Goal: Task Accomplishment & Management: Complete application form

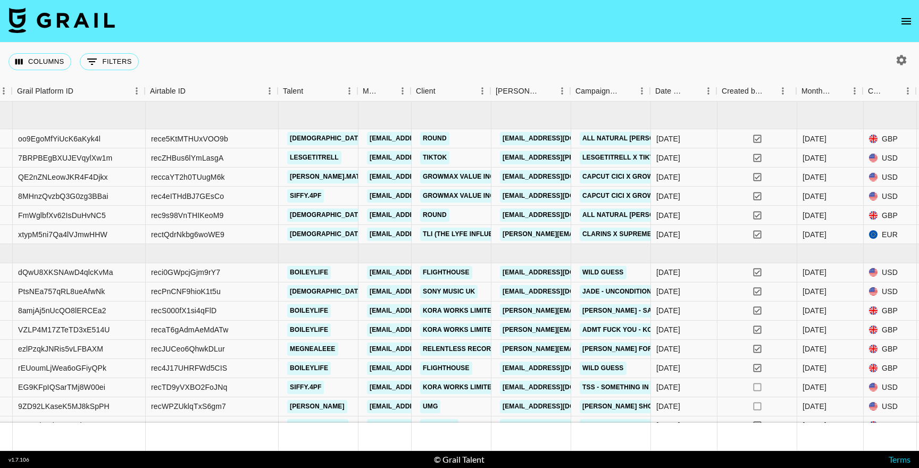
scroll to position [0, 76]
click at [437, 156] on link "TikTok" at bounding box center [433, 157] width 29 height 13
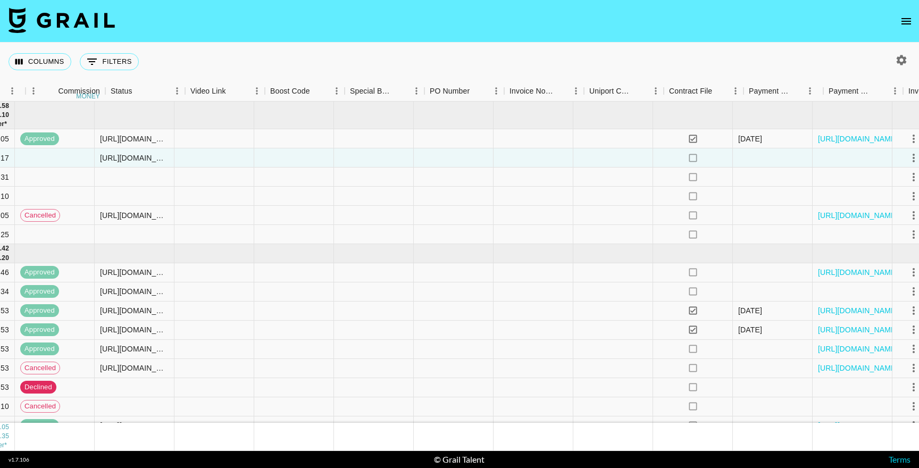
scroll to position [0, 1339]
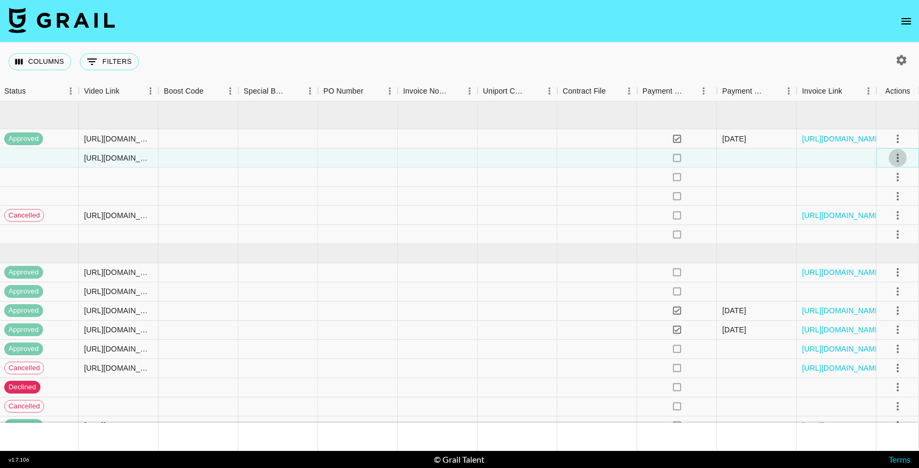
click at [900, 159] on icon "select merge strategy" at bounding box center [898, 158] width 13 height 13
click at [869, 254] on div "Approve" at bounding box center [875, 257] width 32 height 13
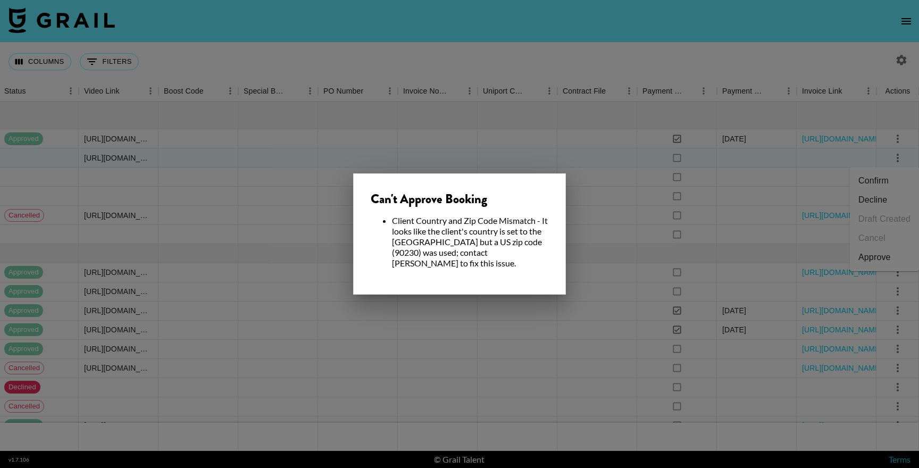
click at [542, 315] on div at bounding box center [459, 234] width 919 height 468
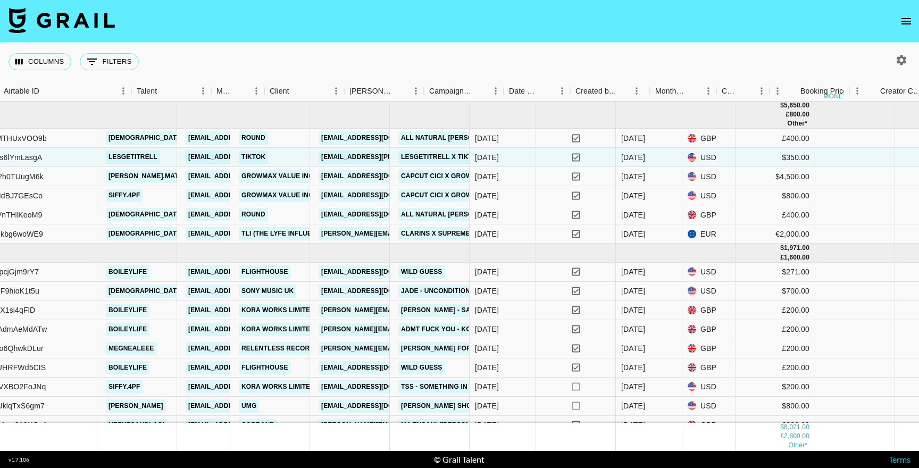
scroll to position [1, 160]
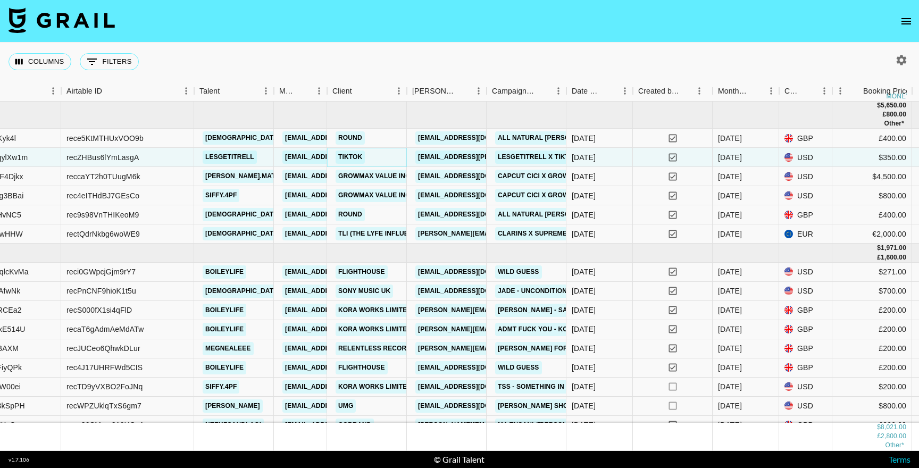
click at [355, 157] on link "TikTok" at bounding box center [350, 157] width 29 height 13
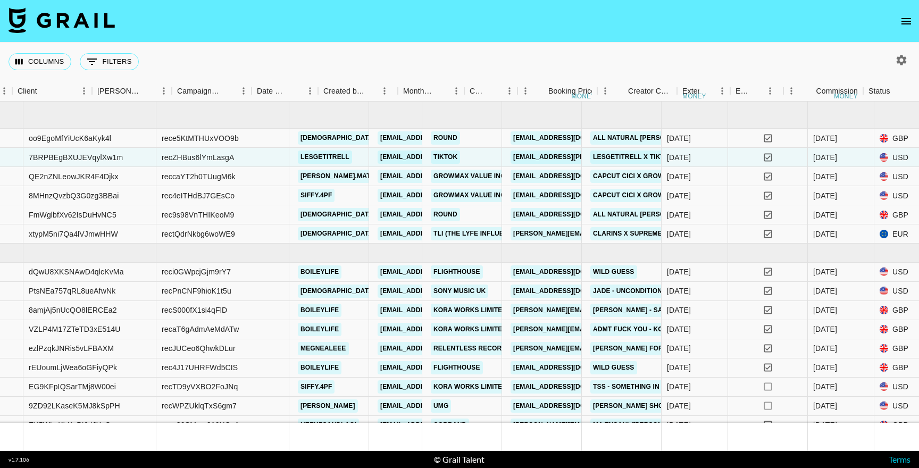
scroll to position [1, 0]
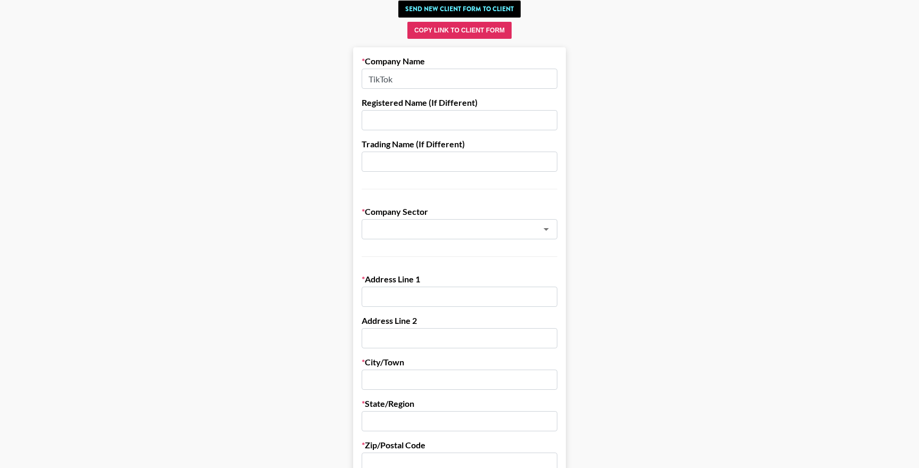
scroll to position [68, 0]
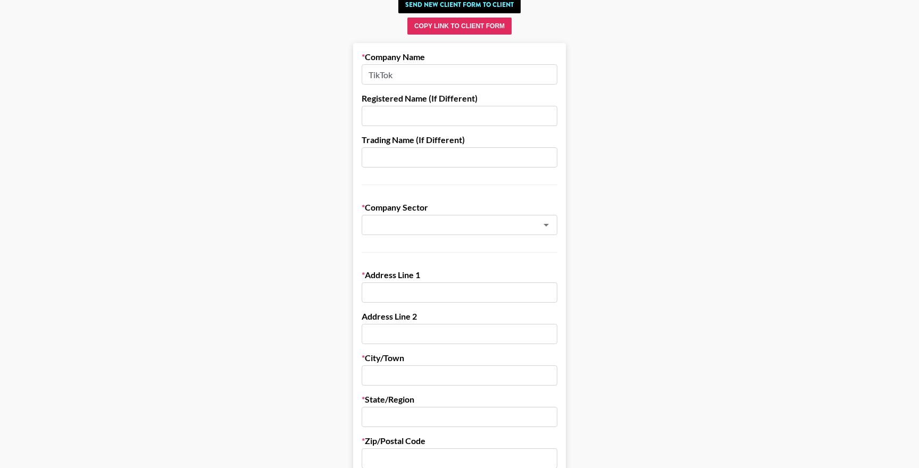
click at [438, 84] on input "TikTok" at bounding box center [460, 74] width 196 height 20
click at [428, 220] on input "text" at bounding box center [445, 225] width 155 height 12
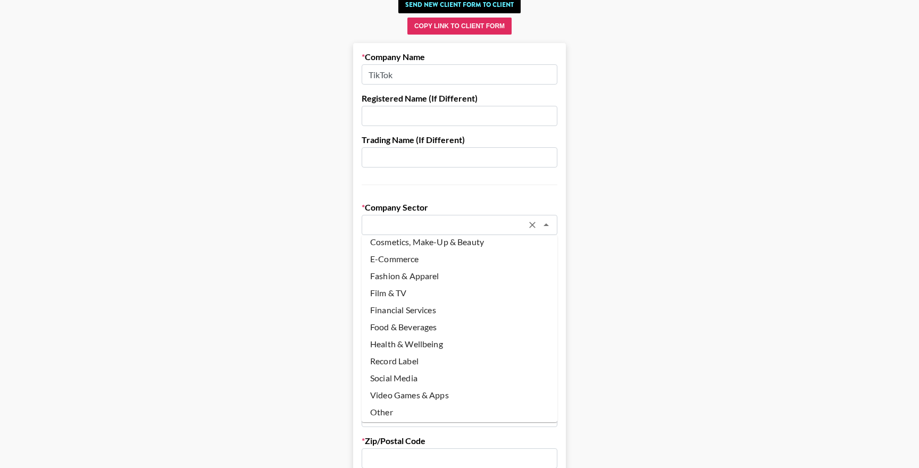
scroll to position [60, 0]
click at [388, 374] on li "Social Media" at bounding box center [460, 375] width 196 height 17
type input "Social Media"
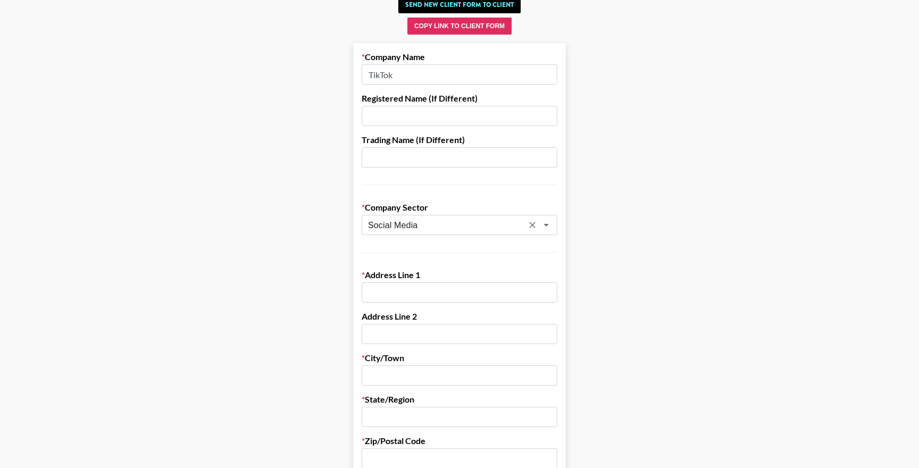
click at [406, 290] on input "text" at bounding box center [460, 292] width 196 height 20
paste input "Tiktok Inc. [STREET_ADDRESS][US_STATE]"
click at [402, 293] on input "Tiktok Inc. [STREET_ADDRESS][US_STATE]" at bounding box center [460, 292] width 196 height 20
drag, startPoint x: 551, startPoint y: 295, endPoint x: 459, endPoint y: 296, distance: 92.0
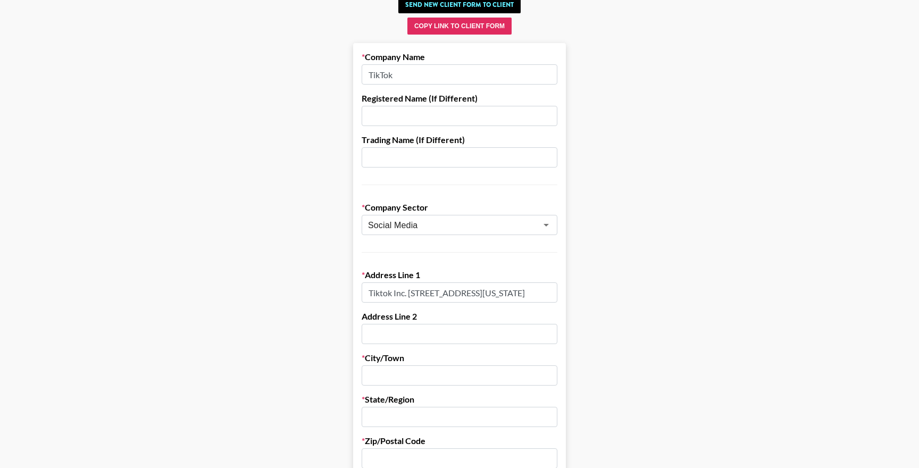
click at [459, 296] on input "Tiktok Inc. [STREET_ADDRESS][US_STATE]" at bounding box center [460, 292] width 196 height 20
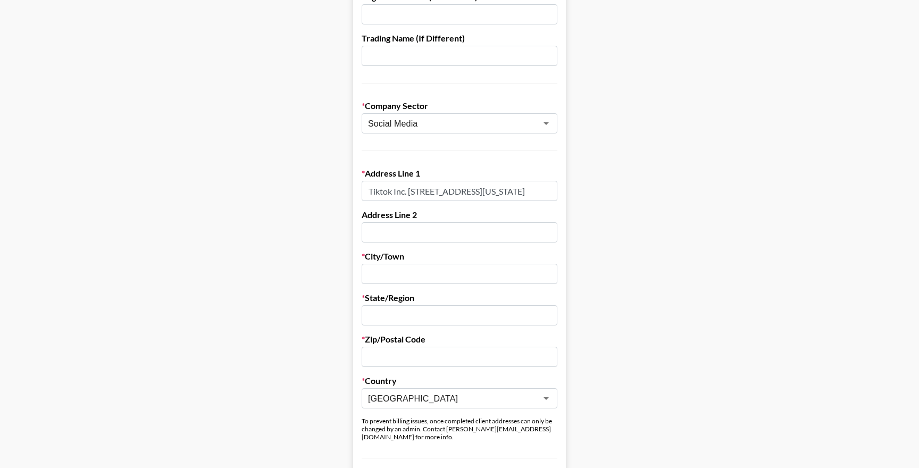
scroll to position [0, 0]
click at [420, 400] on input "[GEOGRAPHIC_DATA]" at bounding box center [452, 399] width 169 height 12
drag, startPoint x: 410, startPoint y: 193, endPoint x: 624, endPoint y: 204, distance: 214.7
click at [624, 204] on main "Send New Client Form to Client Copy Link to Client Form Company Name TikTok Reg…" at bounding box center [460, 454] width 902 height 1128
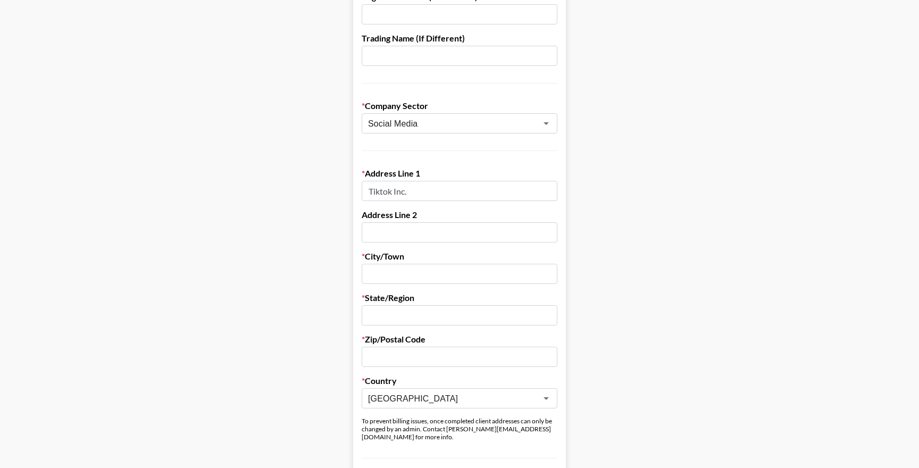
scroll to position [0, 0]
type input "Tiktok Inc."
click at [408, 227] on input "text" at bounding box center [460, 232] width 196 height 20
paste input "[STREET_ADDRESS][US_STATE]"
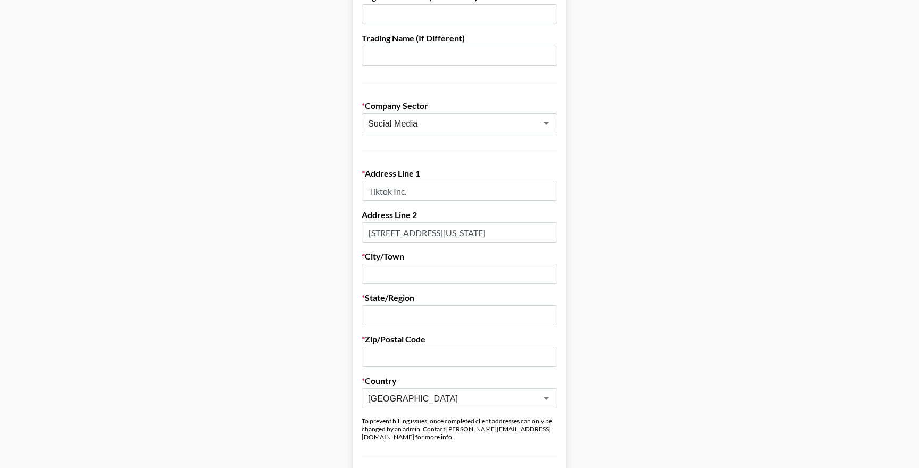
drag, startPoint x: 404, startPoint y: 232, endPoint x: 596, endPoint y: 233, distance: 192.0
click at [596, 233] on main "Send New Client Form to Client Copy Link to Client Form Company Name TikTok Reg…" at bounding box center [460, 454] width 902 height 1128
type input "[STREET_ADDRESS],"
click at [396, 277] on input "text" at bounding box center [460, 274] width 196 height 20
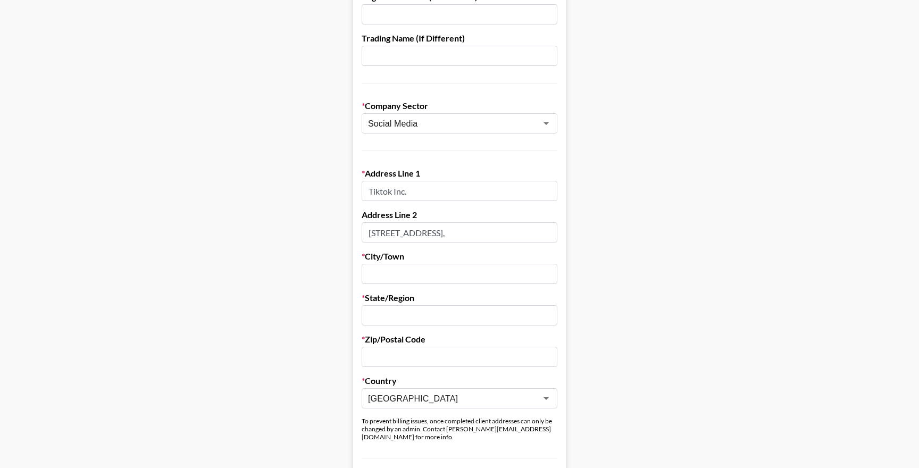
paste input "Suite 100 [GEOGRAPHIC_DATA], [US_STATE]"
click at [522, 277] on input "Suite 100 [GEOGRAPHIC_DATA], [US_STATE]" at bounding box center [460, 274] width 196 height 20
click at [498, 277] on input "Suite 100 [GEOGRAPHIC_DATA], [US_STATE]" at bounding box center [460, 274] width 196 height 20
type input "Suite 100 [GEOGRAPHIC_DATA],"
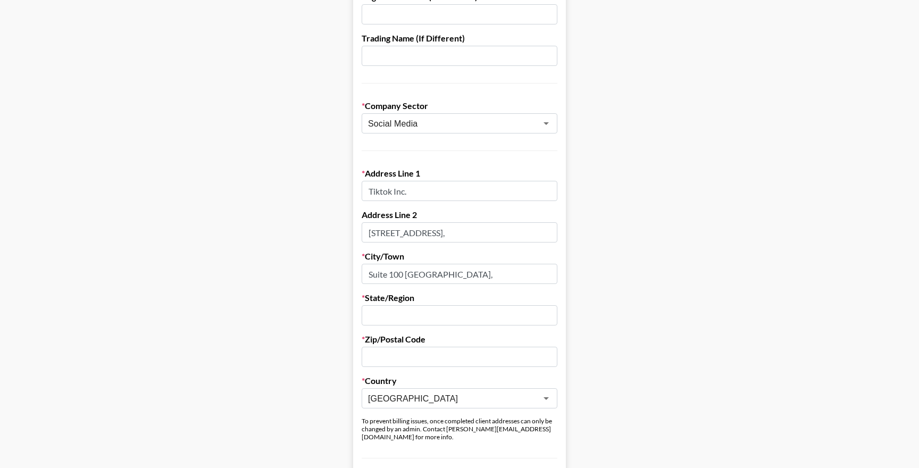
click at [446, 305] on div "State/Region" at bounding box center [460, 309] width 196 height 33
paste input "[US_STATE]"
type input "[US_STATE]"
click at [442, 365] on input "text" at bounding box center [460, 357] width 196 height 20
click at [428, 280] on input "Suite 100 [GEOGRAPHIC_DATA]," at bounding box center [460, 274] width 196 height 20
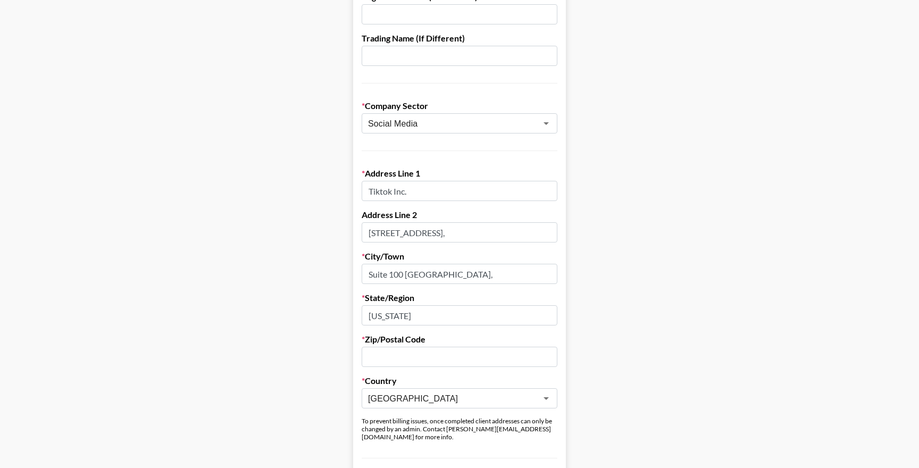
click at [428, 280] on input "Suite 100 [GEOGRAPHIC_DATA]," at bounding box center [460, 274] width 196 height 20
click at [418, 275] on input "Suite 100 [GEOGRAPHIC_DATA]," at bounding box center [460, 274] width 196 height 20
type input "Suite [GEOGRAPHIC_DATA],"
click at [406, 363] on input "text" at bounding box center [460, 357] width 196 height 20
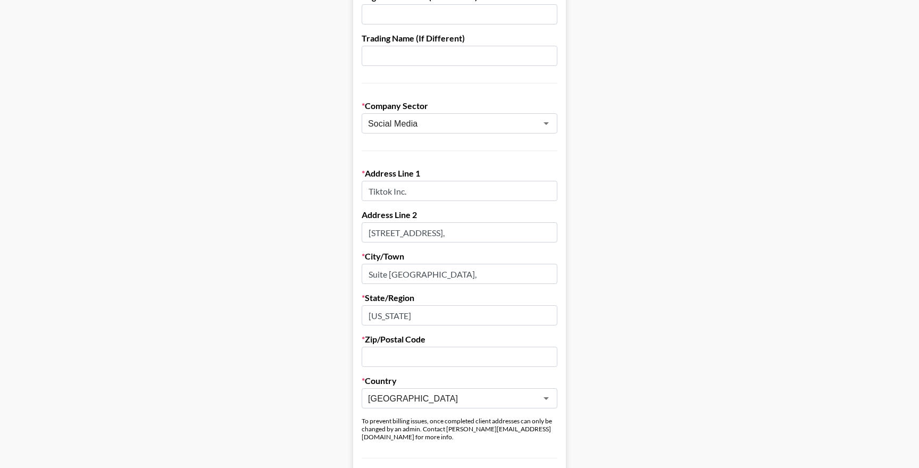
paste input "90230"
type input "90230"
click at [503, 342] on label "Zip/Postal Code" at bounding box center [460, 339] width 196 height 11
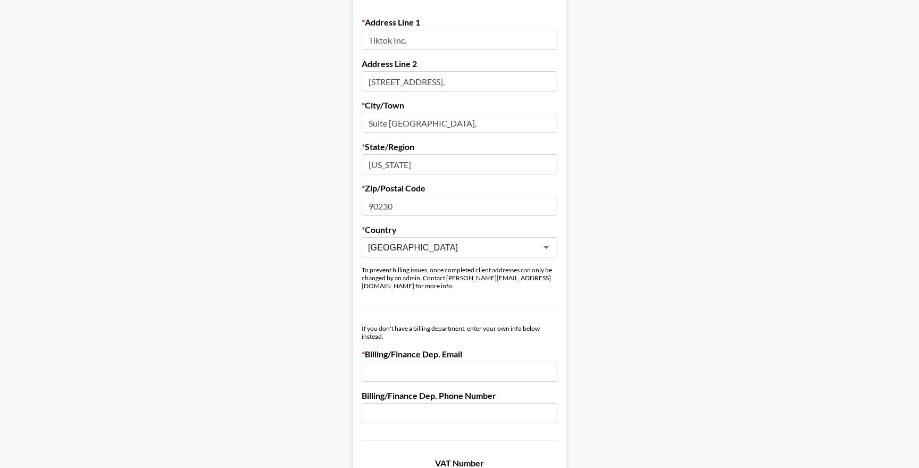
scroll to position [318, 0]
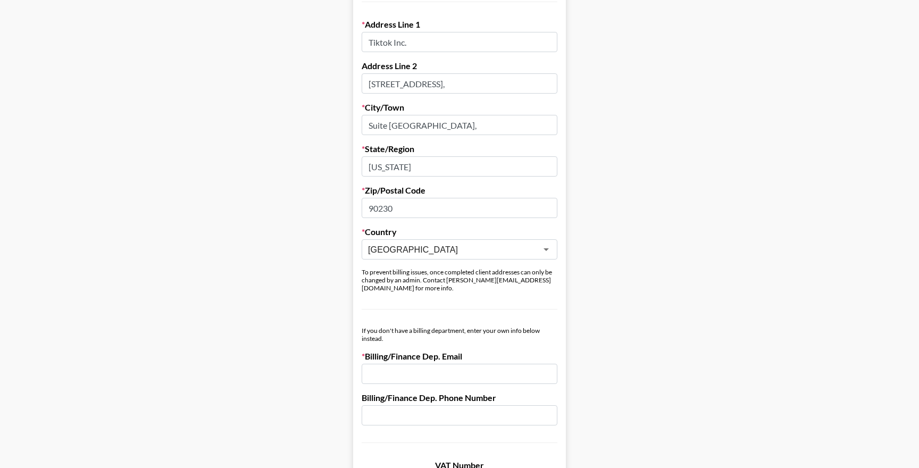
click at [433, 364] on input "email" at bounding box center [460, 374] width 196 height 20
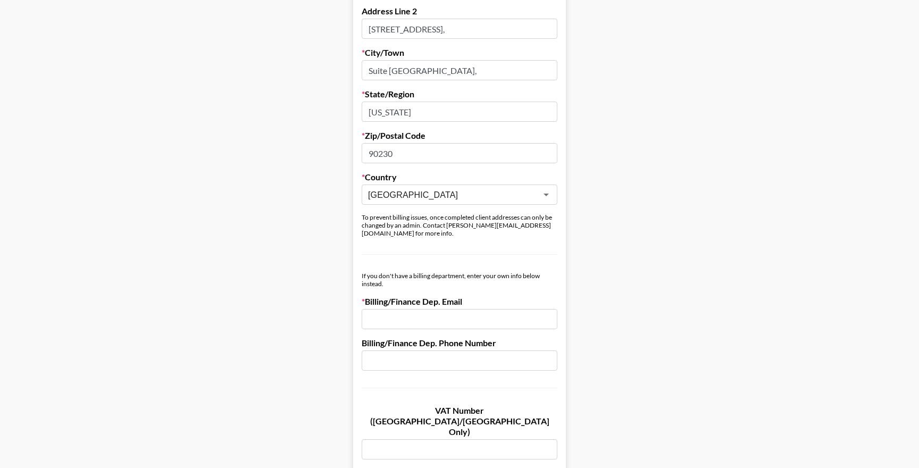
scroll to position [431, 0]
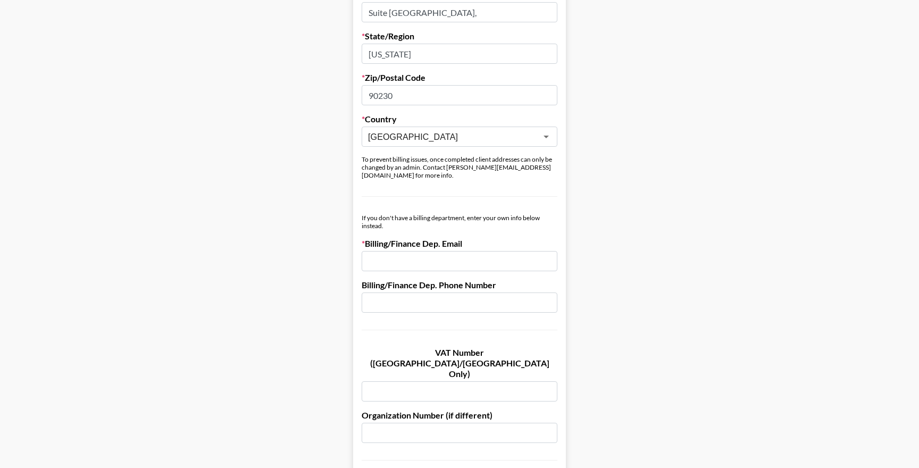
paste input "[EMAIL_ADDRESS][PERSON_NAME][DOMAIN_NAME]"
type input "[EMAIL_ADDRESS][PERSON_NAME][DOMAIN_NAME]"
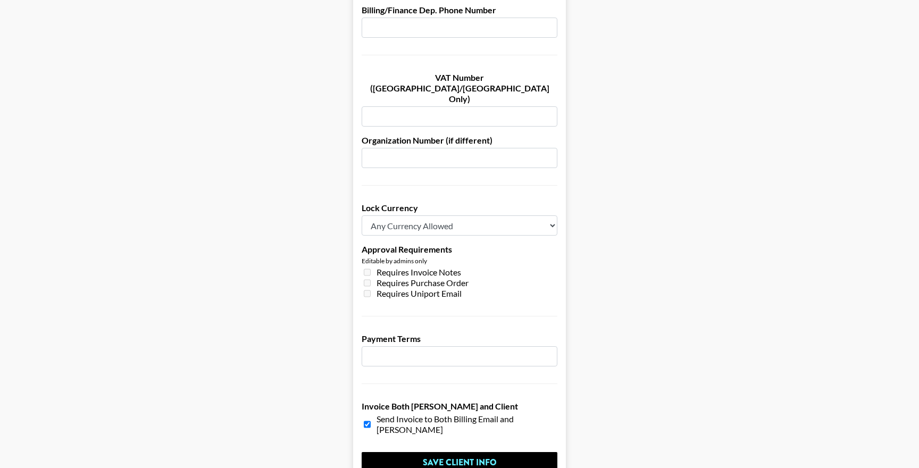
scroll to position [708, 0]
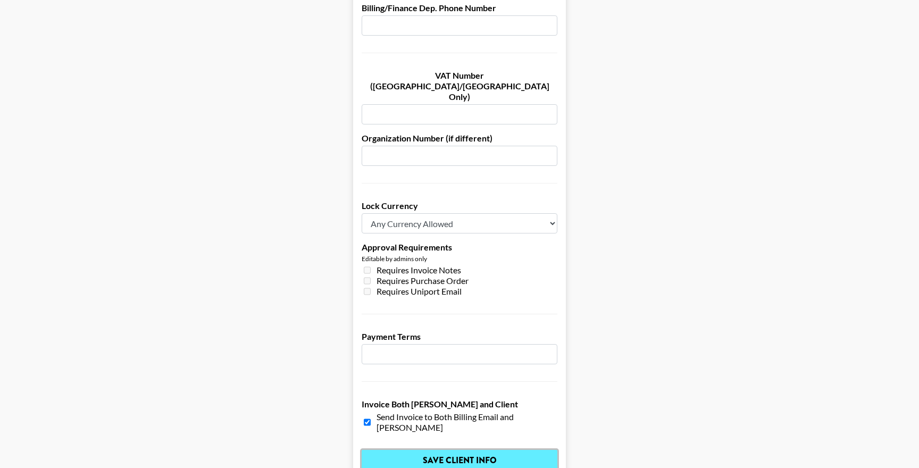
click at [447, 450] on input "Save Client Info" at bounding box center [460, 460] width 196 height 21
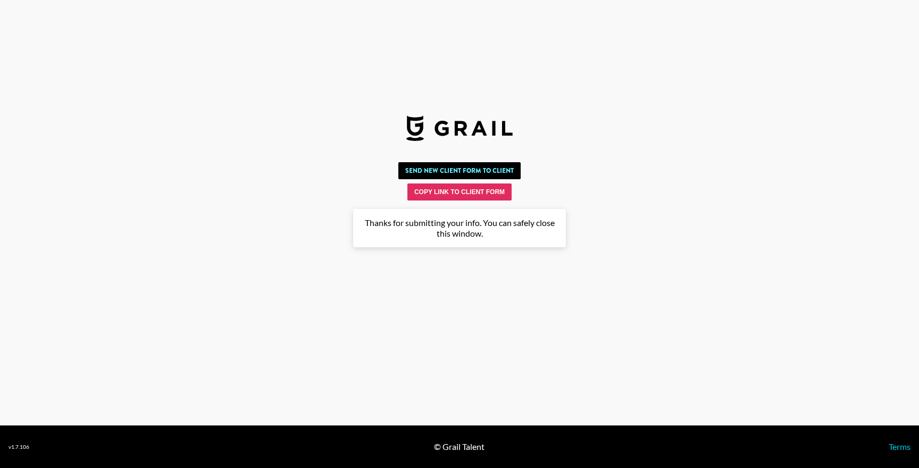
scroll to position [0, 0]
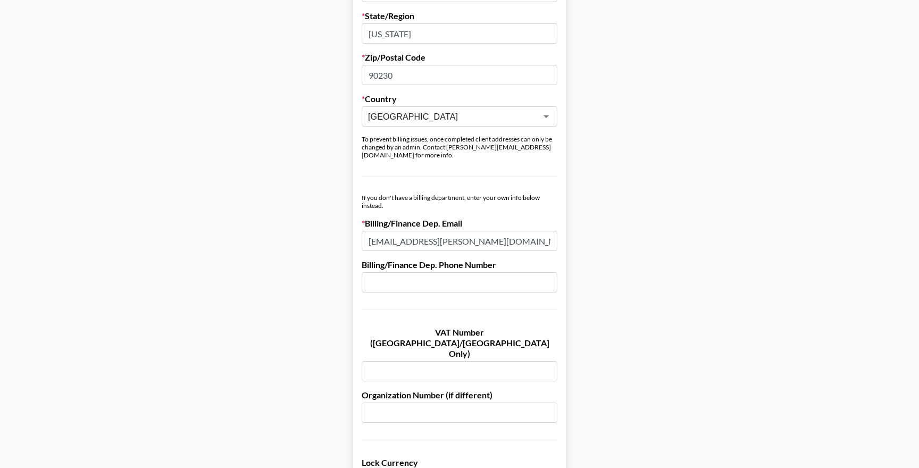
scroll to position [447, 0]
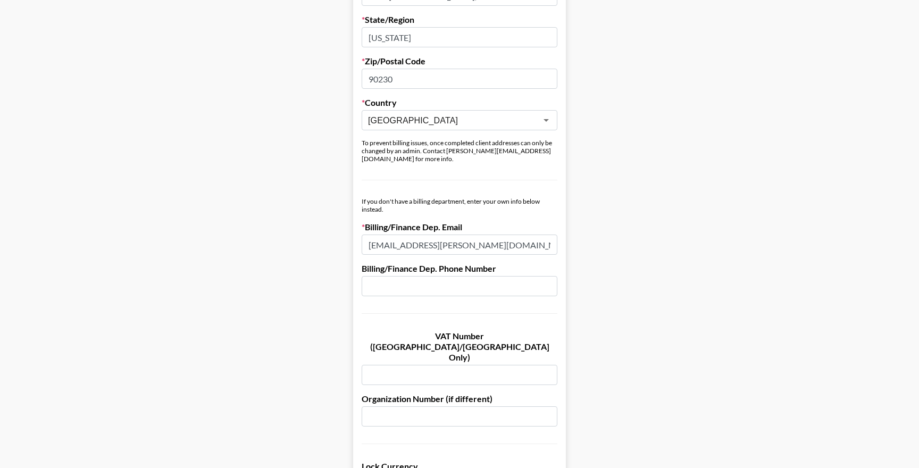
click at [464, 126] on input "United Kingdom" at bounding box center [452, 120] width 169 height 12
click at [473, 123] on input "United Kingdom" at bounding box center [452, 120] width 169 height 12
click at [551, 117] on icon "Open" at bounding box center [546, 120] width 13 height 13
click at [548, 117] on icon "Open" at bounding box center [546, 120] width 13 height 13
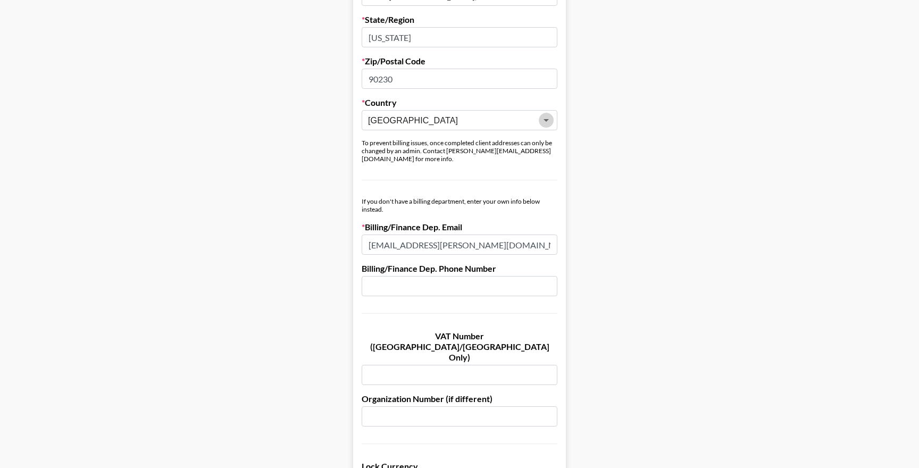
click at [539, 121] on button "Open" at bounding box center [546, 120] width 15 height 15
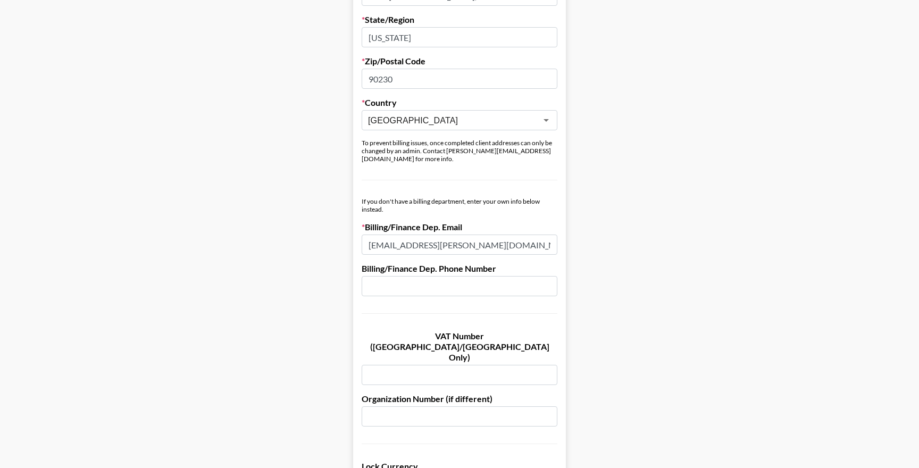
click at [421, 117] on input "[GEOGRAPHIC_DATA]" at bounding box center [452, 120] width 169 height 12
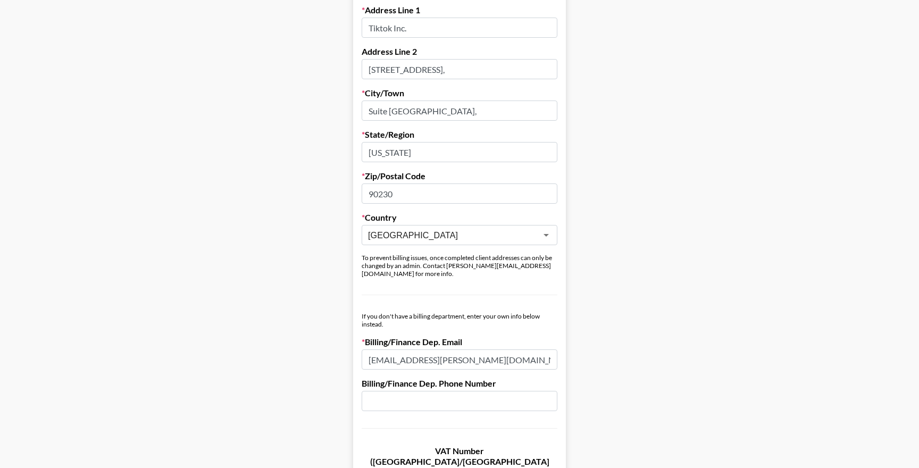
scroll to position [348, 0]
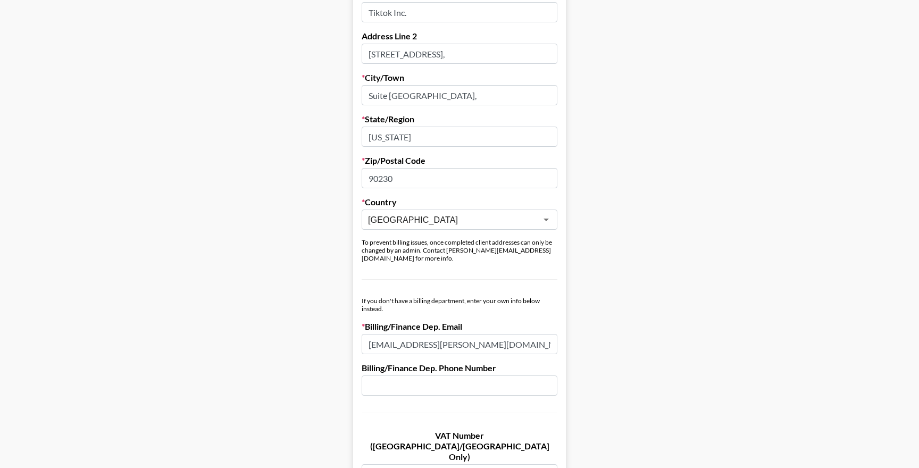
click at [400, 231] on div "Country United Kingdom ​ To prevent billing issues, once completed client addre…" at bounding box center [460, 229] width 196 height 65
click at [424, 218] on input "[GEOGRAPHIC_DATA]" at bounding box center [452, 220] width 169 height 12
click at [484, 218] on input "[GEOGRAPHIC_DATA]" at bounding box center [452, 220] width 169 height 12
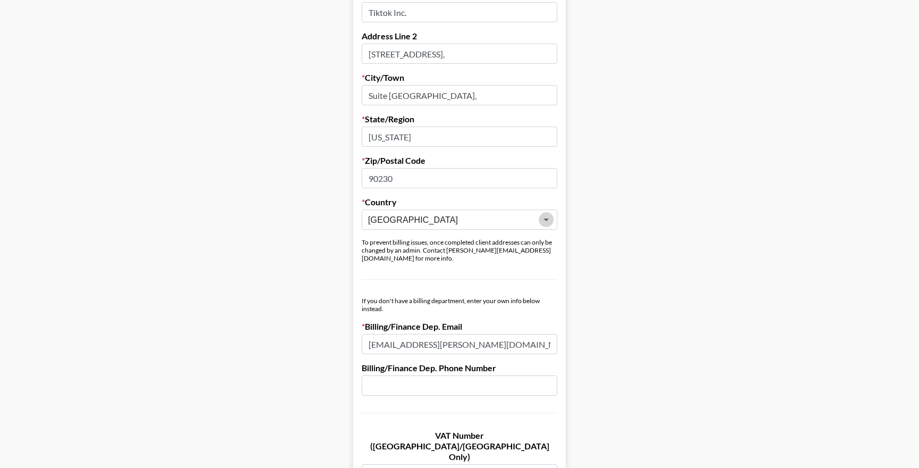
click at [551, 218] on icon "Open" at bounding box center [546, 219] width 13 height 13
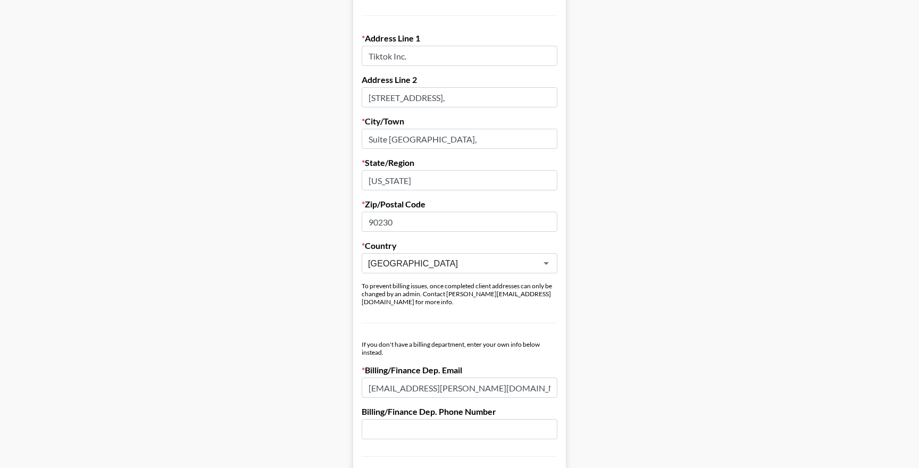
scroll to position [355, 0]
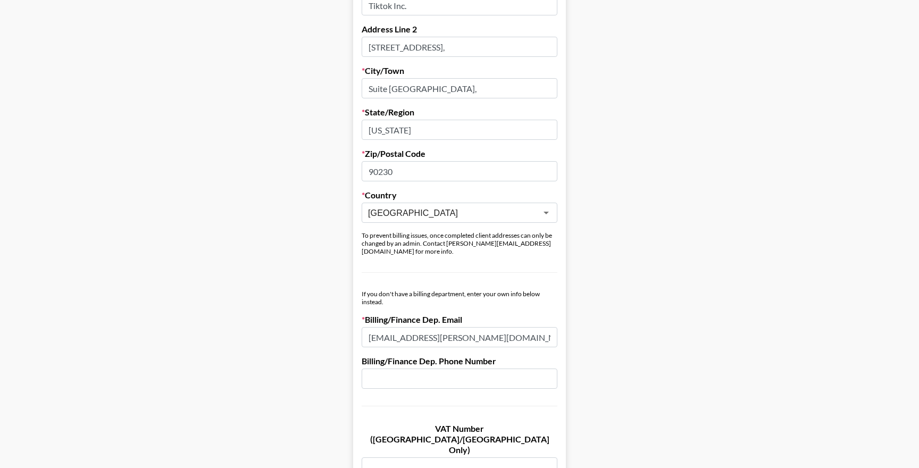
click at [495, 334] on input "[EMAIL_ADDRESS][PERSON_NAME][DOMAIN_NAME]" at bounding box center [460, 337] width 196 height 20
